Goal: Find specific page/section: Find specific page/section

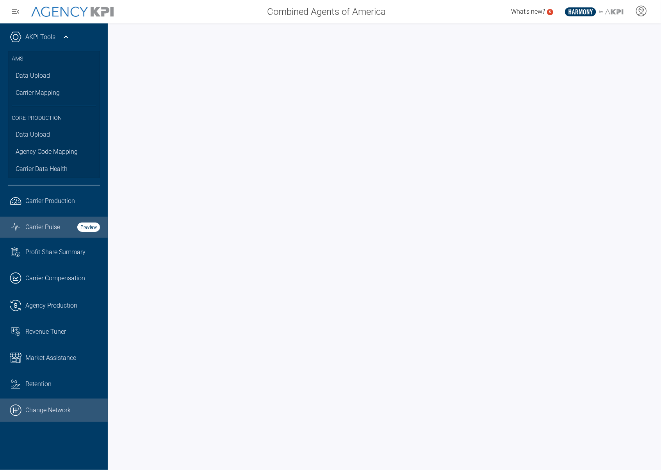
click at [31, 411] on link ".cls-1{fill:none;stroke:#000;stroke-linecap:round;stroke-linejoin:round;stroke-…" at bounding box center [54, 409] width 108 height 23
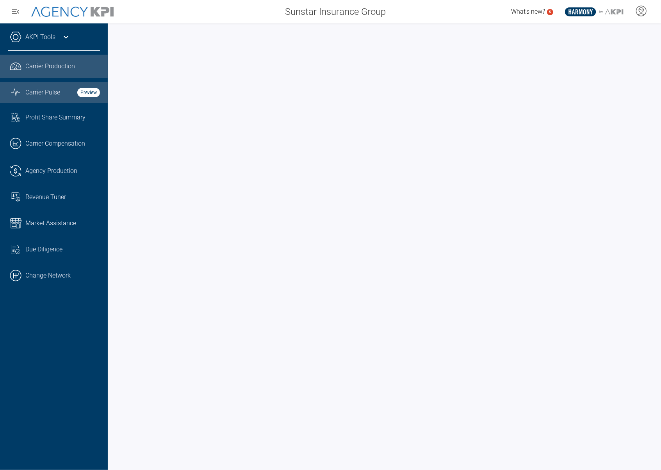
click at [41, 95] on span "Carrier Pulse" at bounding box center [42, 92] width 35 height 9
